Goal: Information Seeking & Learning: Learn about a topic

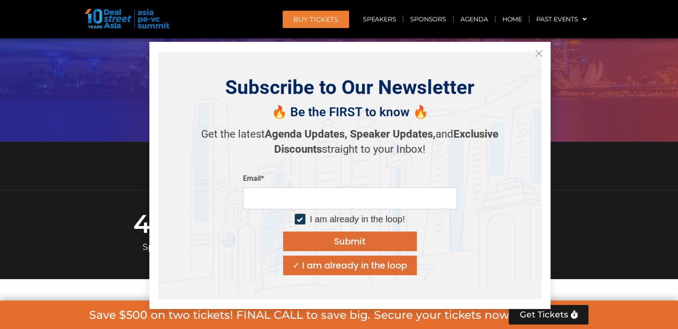
scroll to position [222, 0]
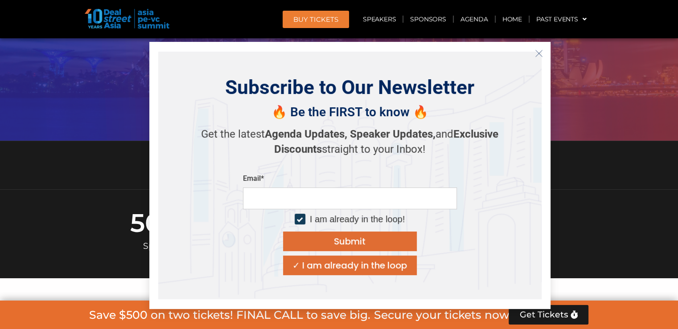
click at [543, 54] on button "Close" at bounding box center [539, 53] width 14 height 14
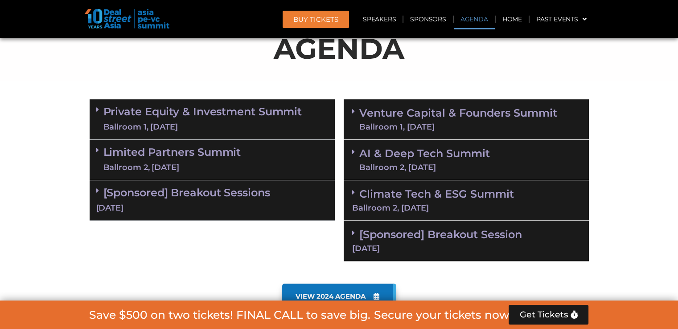
scroll to position [490, 0]
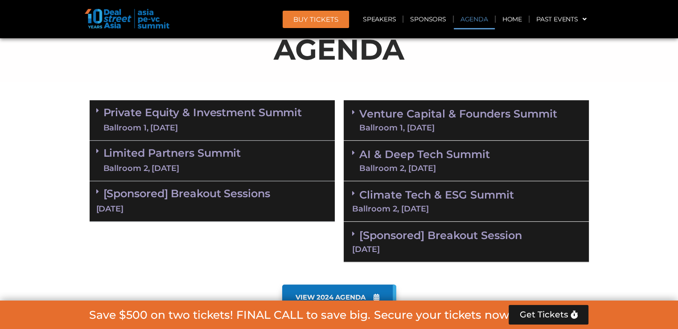
click at [193, 130] on div "Ballroom 1, [DATE]" at bounding box center [202, 128] width 199 height 11
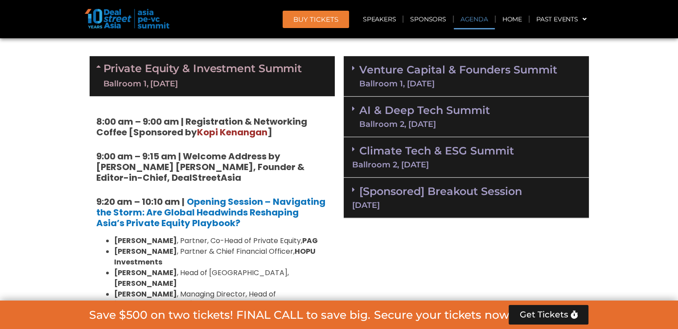
scroll to position [535, 0]
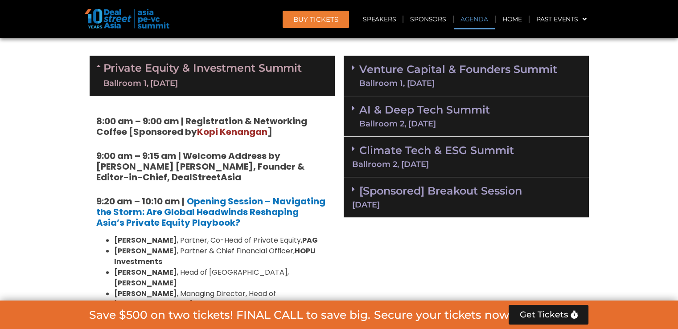
click at [424, 74] on link "Venture Capital & Founders​ Summit Ballroom 1, [DATE]" at bounding box center [458, 75] width 198 height 23
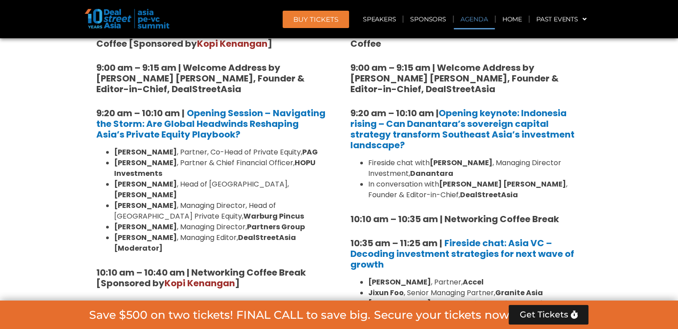
scroll to position [624, 0]
drag, startPoint x: 432, startPoint y: 161, endPoint x: 509, endPoint y: 158, distance: 77.2
click at [493, 158] on strong "[PERSON_NAME]" at bounding box center [461, 162] width 63 height 10
copy strong "[PERSON_NAME]"
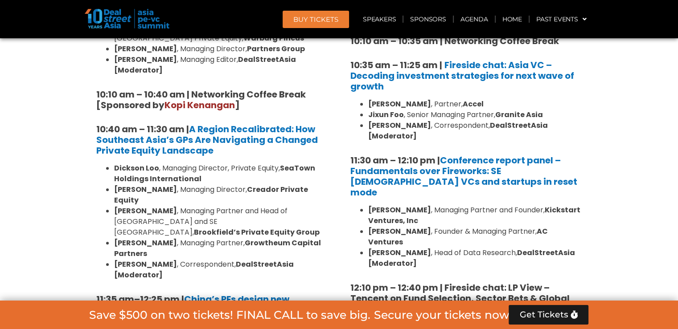
scroll to position [802, 0]
drag, startPoint x: 370, startPoint y: 104, endPoint x: 437, endPoint y: 106, distance: 66.4
click at [431, 106] on strong "[PERSON_NAME]" at bounding box center [399, 104] width 63 height 10
copy strong "[PERSON_NAME]"
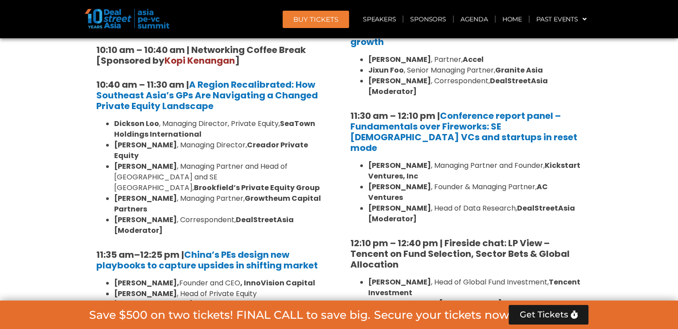
scroll to position [847, 0]
drag, startPoint x: 366, startPoint y: 138, endPoint x: 443, endPoint y: 144, distance: 76.9
click at [443, 160] on ul "[PERSON_NAME] , Managing Partner and Founder, Kickstart Ventures, Inc [PERSON_N…" at bounding box center [466, 192] width 232 height 64
copy b "[PERSON_NAME]"
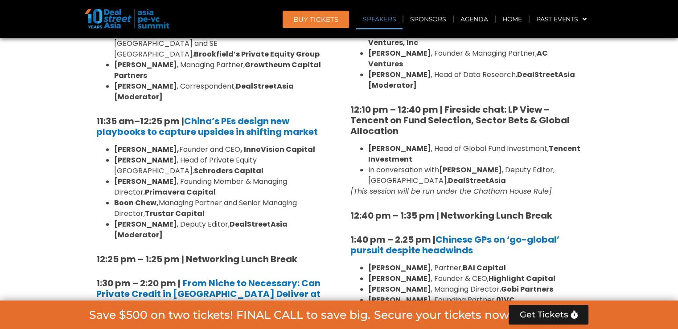
scroll to position [980, 0]
drag, startPoint x: 368, startPoint y: 115, endPoint x: 401, endPoint y: 117, distance: 33.0
click at [401, 144] on strong "[PERSON_NAME]" at bounding box center [399, 149] width 63 height 10
copy strong "[PERSON_NAME]"
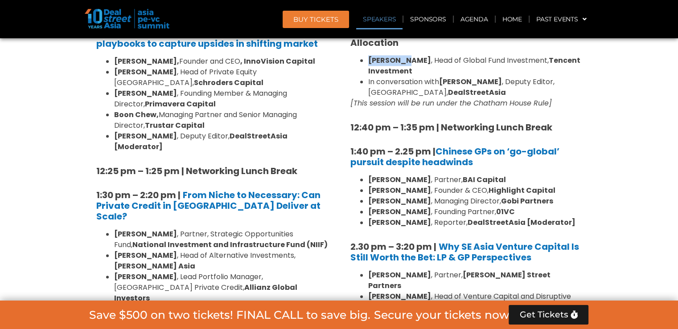
scroll to position [1068, 0]
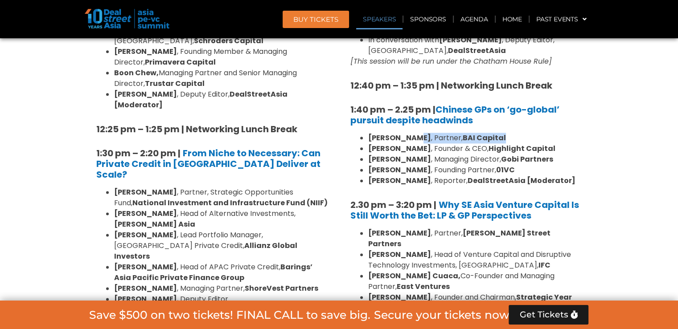
drag, startPoint x: 368, startPoint y: 113, endPoint x: 406, endPoint y: 103, distance: 39.5
click at [407, 133] on ul "[PERSON_NAME] , Partner, BAI Capital [PERSON_NAME] , Founder & CEO, Highlight C…" at bounding box center [466, 159] width 232 height 53
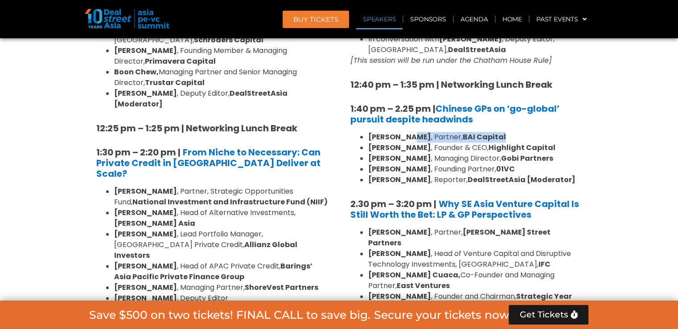
drag, startPoint x: 406, startPoint y: 103, endPoint x: 370, endPoint y: 102, distance: 35.7
click at [406, 132] on strong "[PERSON_NAME]" at bounding box center [399, 137] width 63 height 10
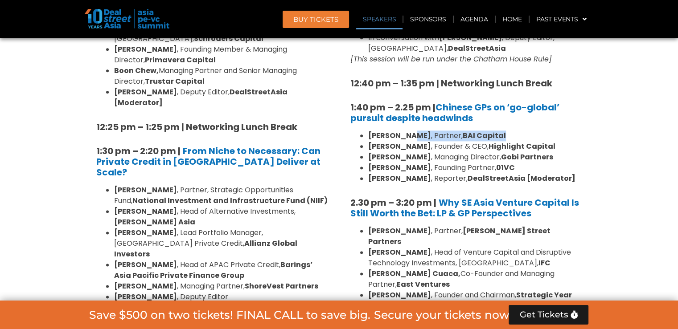
scroll to position [1113, 0]
click at [367, 130] on ul "[PERSON_NAME] , Partner, BAI Capital [PERSON_NAME] , Founder & CEO, Highlight C…" at bounding box center [466, 156] width 232 height 53
drag, startPoint x: 368, startPoint y: 101, endPoint x: 415, endPoint y: 101, distance: 47.3
click at [415, 130] on strong "[PERSON_NAME]" at bounding box center [399, 135] width 63 height 10
copy strong "[PERSON_NAME]"
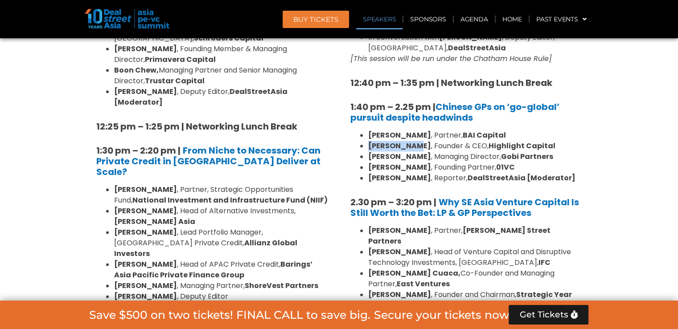
drag, startPoint x: 370, startPoint y: 113, endPoint x: 416, endPoint y: 113, distance: 46.8
click at [416, 141] on li "[PERSON_NAME] , Founder & CEO, Highlight Capital" at bounding box center [475, 146] width 214 height 11
copy strong "[PERSON_NAME]"
drag, startPoint x: 369, startPoint y: 124, endPoint x: 393, endPoint y: 123, distance: 24.1
click at [393, 152] on li "[PERSON_NAME] , Managing Director, Gobi Partners" at bounding box center [475, 157] width 214 height 11
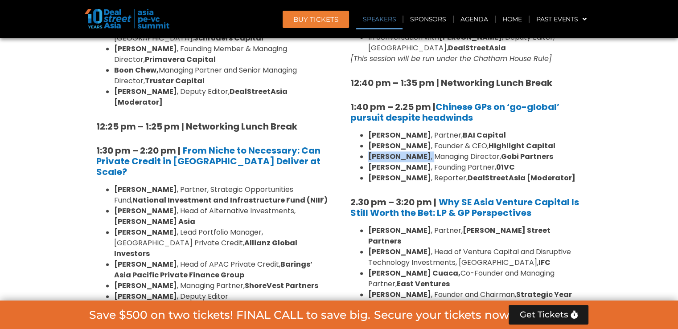
copy li "[PERSON_NAME] ,"
drag, startPoint x: 369, startPoint y: 135, endPoint x: 396, endPoint y: 133, distance: 26.8
click at [396, 162] on li "[PERSON_NAME] , Founding Partner, 01VC" at bounding box center [475, 167] width 214 height 11
copy strong "an Goh"
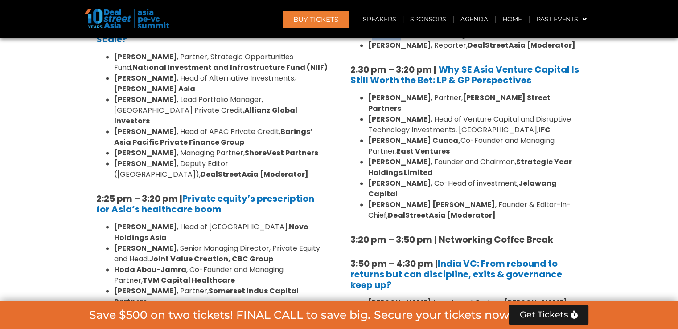
scroll to position [1246, 0]
drag, startPoint x: 396, startPoint y: 117, endPoint x: 423, endPoint y: 114, distance: 26.4
click at [423, 114] on ul "[PERSON_NAME] , Partner, [PERSON_NAME] Street Partners [PERSON_NAME] , Head of …" at bounding box center [466, 156] width 232 height 128
copy li "[PERSON_NAME] ,"
drag, startPoint x: 368, startPoint y: 138, endPoint x: 412, endPoint y: 137, distance: 44.1
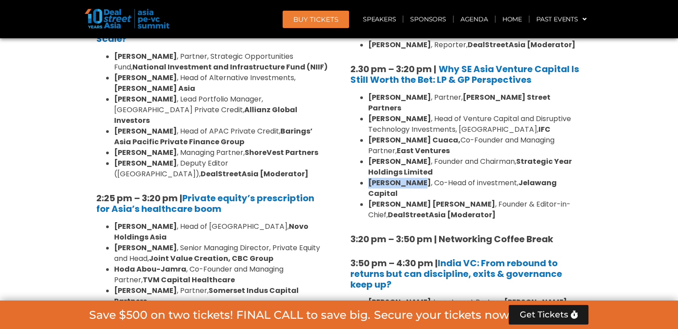
click at [412, 178] on strong "[PERSON_NAME]" at bounding box center [399, 183] width 63 height 10
copy strong "[PERSON_NAME]"
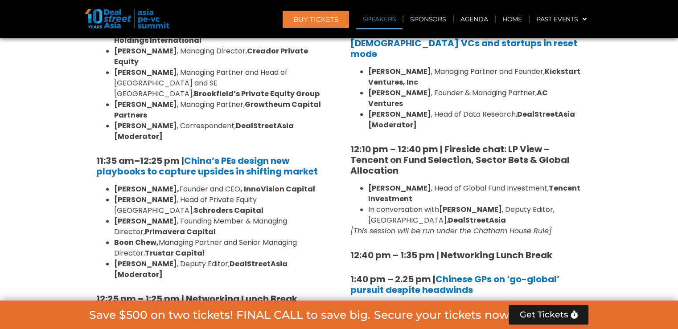
scroll to position [940, 0]
drag, startPoint x: 114, startPoint y: 172, endPoint x: 146, endPoint y: 168, distance: 32.3
click at [146, 217] on li "[PERSON_NAME] , Founding Member & Managing Director, Primavera Capital" at bounding box center [221, 227] width 214 height 21
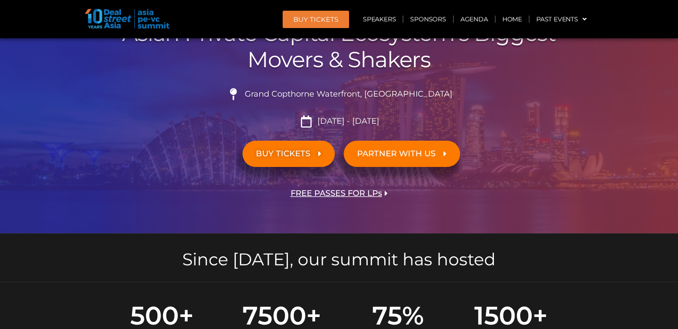
scroll to position [0, 0]
